Goal: Information Seeking & Learning: Learn about a topic

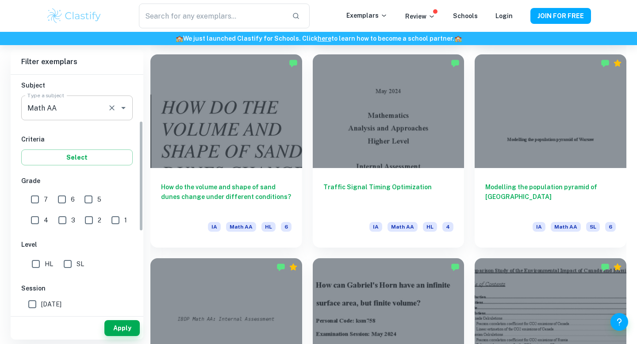
scroll to position [111, 0]
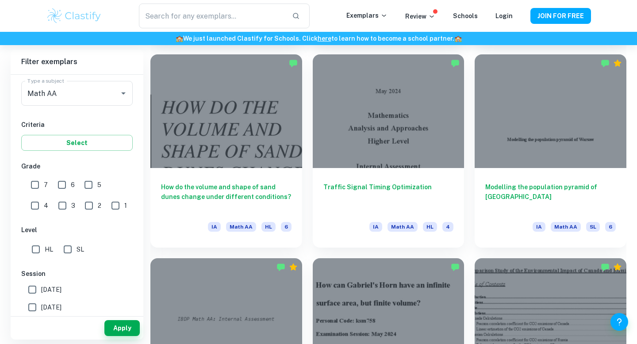
click at [66, 250] on input "SL" at bounding box center [68, 250] width 18 height 18
checkbox input "true"
click at [127, 321] on button "Apply" at bounding box center [121, 328] width 35 height 16
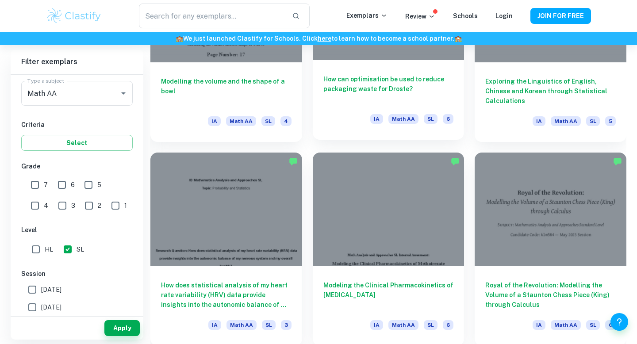
scroll to position [1980, 0]
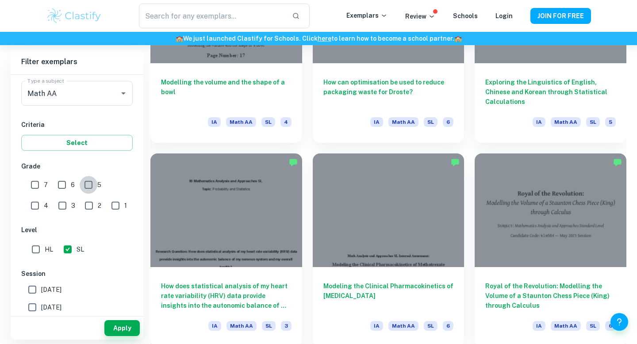
click at [90, 188] on input "5" at bounding box center [89, 185] width 18 height 18
checkbox input "true"
click at [66, 181] on input "6" at bounding box center [62, 185] width 18 height 18
checkbox input "true"
click at [39, 188] on input "7" at bounding box center [35, 185] width 18 height 18
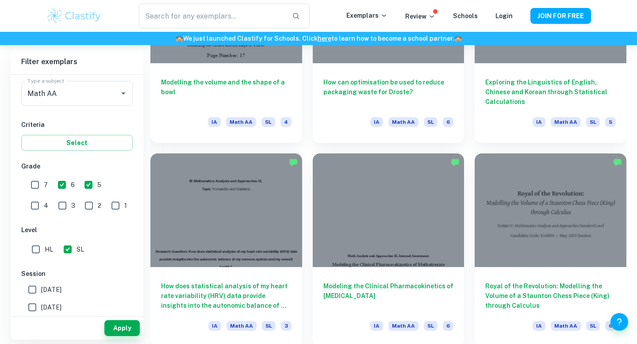
checkbox input "true"
click at [126, 325] on button "Apply" at bounding box center [121, 328] width 35 height 16
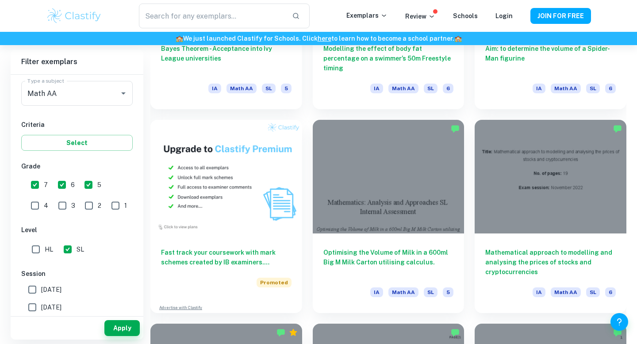
scroll to position [3858, 0]
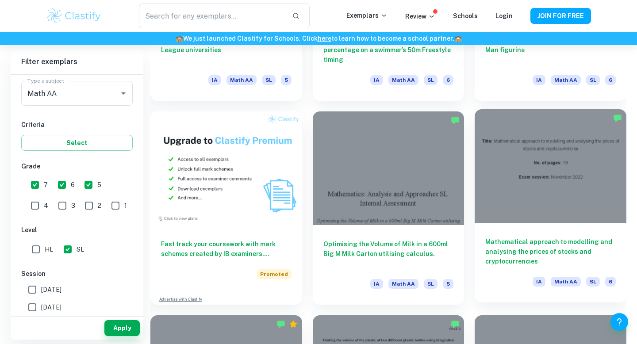
click at [551, 236] on div "Mathematical approach to modelling and analysing the prices of stocks and crypt…" at bounding box center [551, 263] width 152 height 80
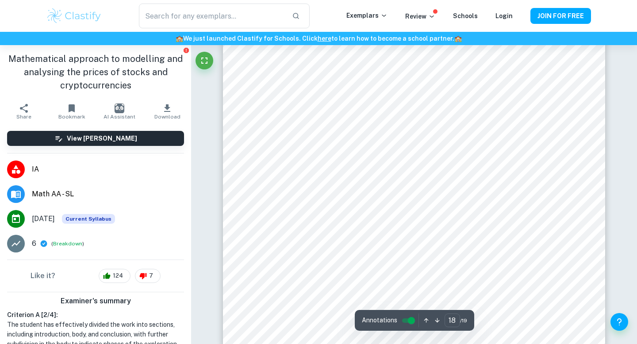
scroll to position [9750, 0]
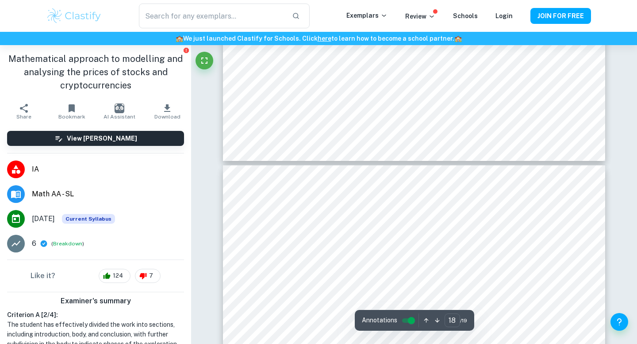
type input "19"
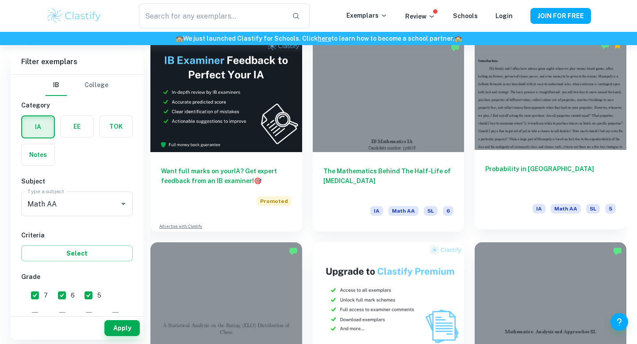
scroll to position [4748, 0]
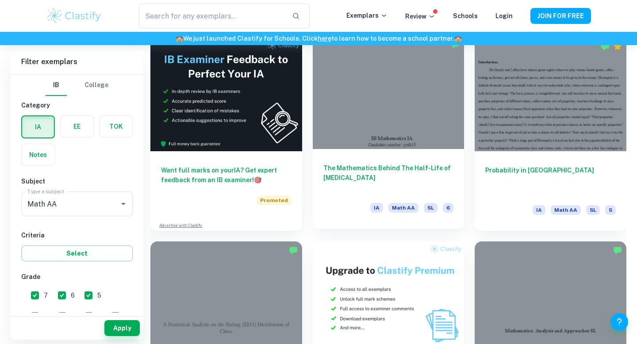
click at [421, 169] on h6 "The Mathematics Behind The Half-Life of [MEDICAL_DATA]" at bounding box center [388, 177] width 131 height 29
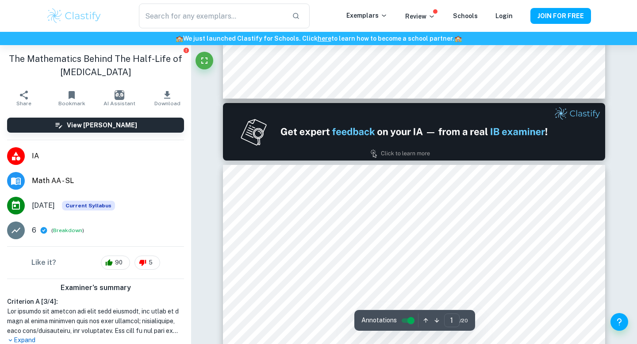
type input "2"
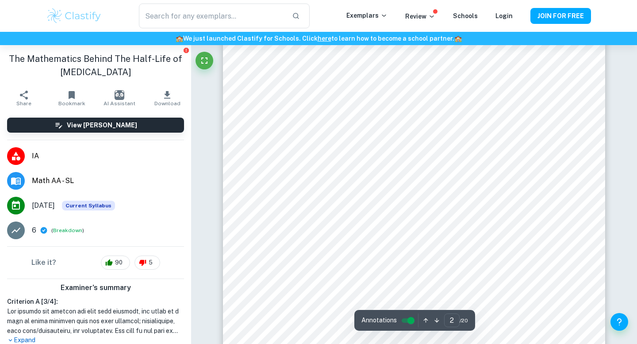
scroll to position [706, 0]
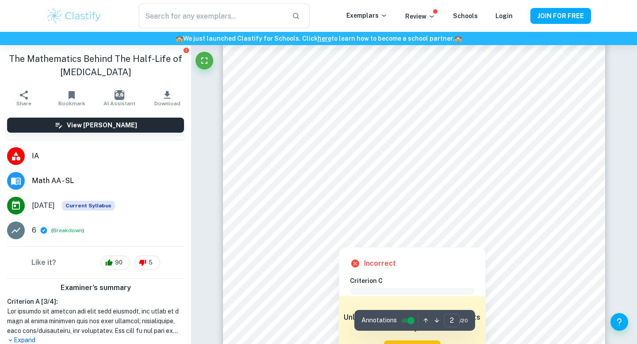
click at [414, 146] on div at bounding box center [421, 148] width 304 height 17
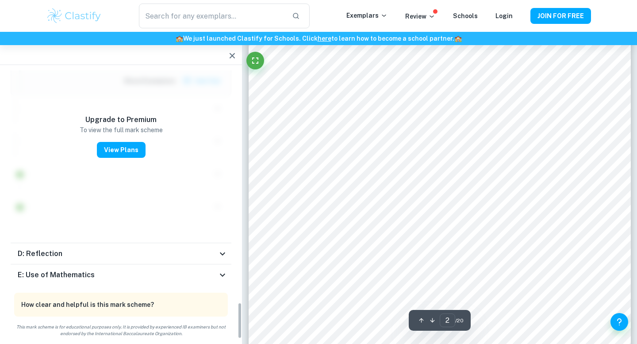
scroll to position [1503, 0]
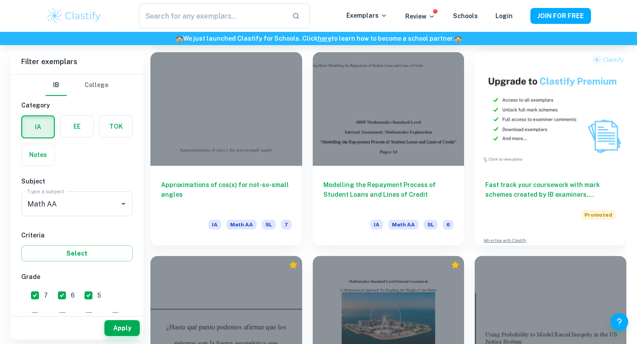
scroll to position [12486, 0]
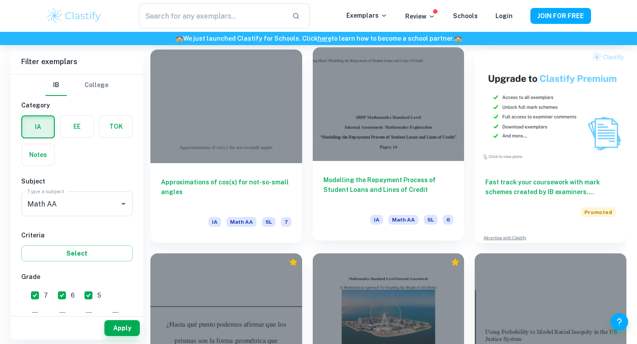
click at [373, 181] on h6 "Modelling the Repayment Process of Student Loans and Lines of Credit" at bounding box center [388, 189] width 131 height 29
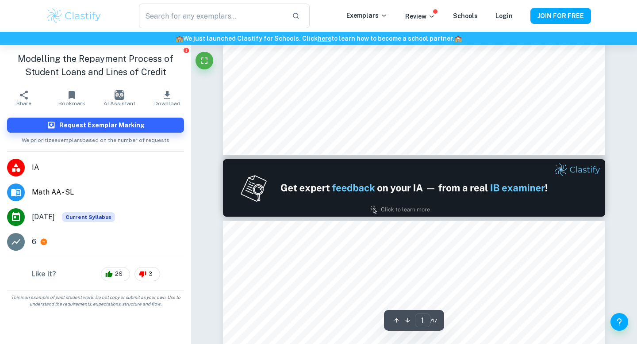
type input "2"
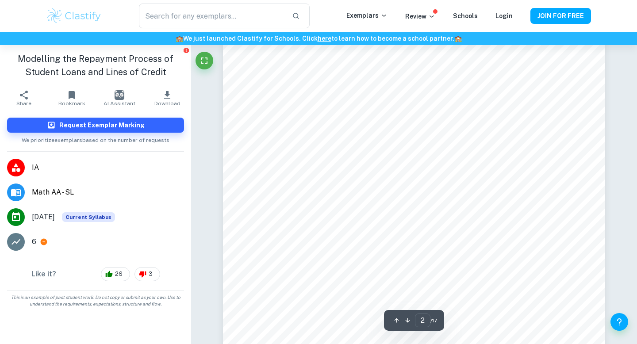
scroll to position [647, 0]
